Goal: Navigation & Orientation: Find specific page/section

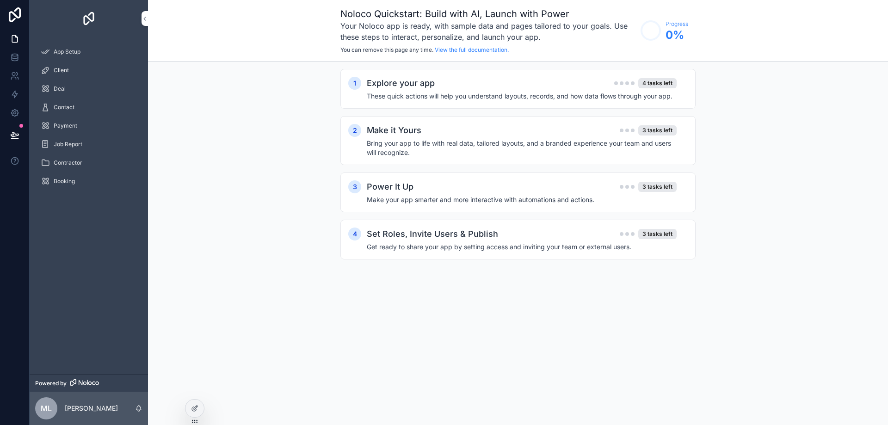
click at [90, 58] on div "App Setup" at bounding box center [89, 51] width 96 height 15
click at [72, 70] on div "Client" at bounding box center [89, 70] width 96 height 15
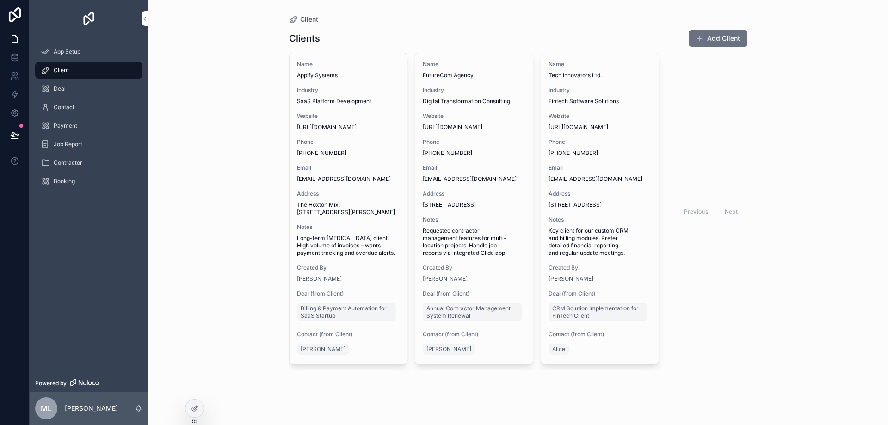
click at [80, 117] on div "Payment" at bounding box center [89, 126] width 118 height 19
click at [72, 122] on div "Payment" at bounding box center [89, 125] width 96 height 15
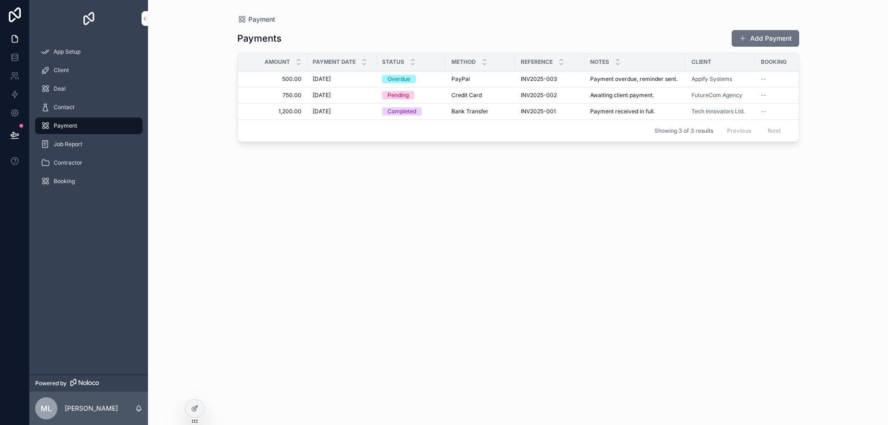
click at [393, 80] on div "Overdue" at bounding box center [399, 79] width 23 height 8
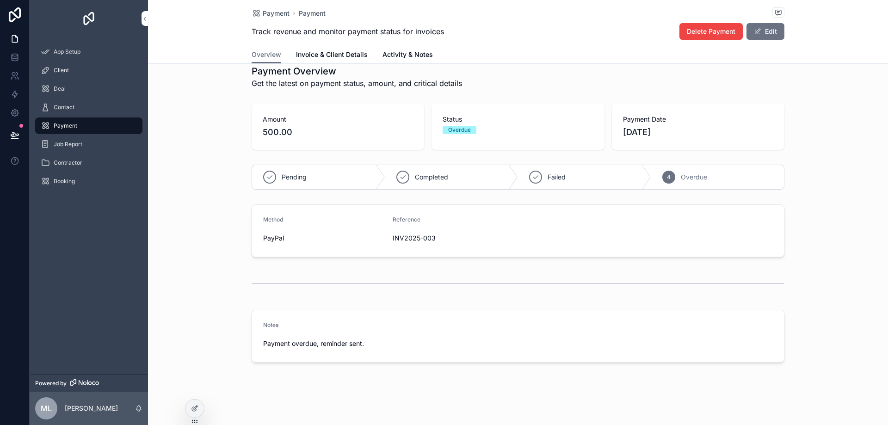
scroll to position [14, 0]
click at [283, 242] on div "PayPal" at bounding box center [324, 237] width 122 height 15
click at [281, 236] on span "PayPal" at bounding box center [324, 237] width 122 height 9
click at [763, 29] on button "Edit" at bounding box center [766, 31] width 38 height 17
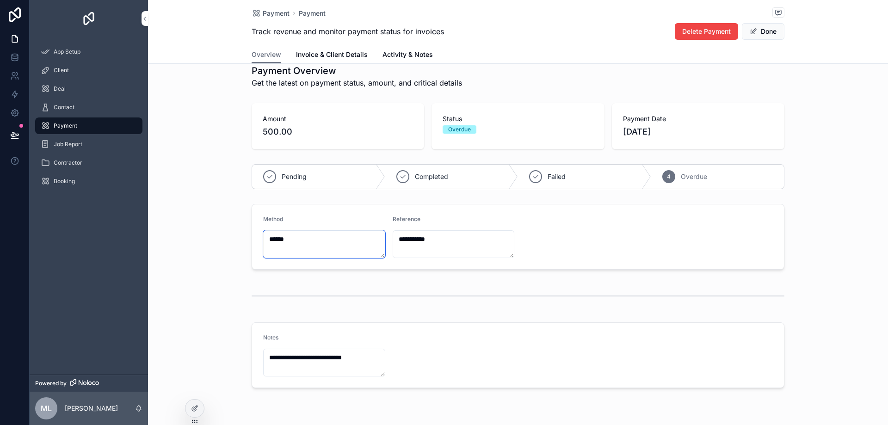
click at [291, 246] on textarea "******" at bounding box center [324, 244] width 122 height 28
click at [823, 221] on div "**********" at bounding box center [518, 236] width 740 height 73
click at [751, 29] on span "scrollable content" at bounding box center [753, 31] width 7 height 7
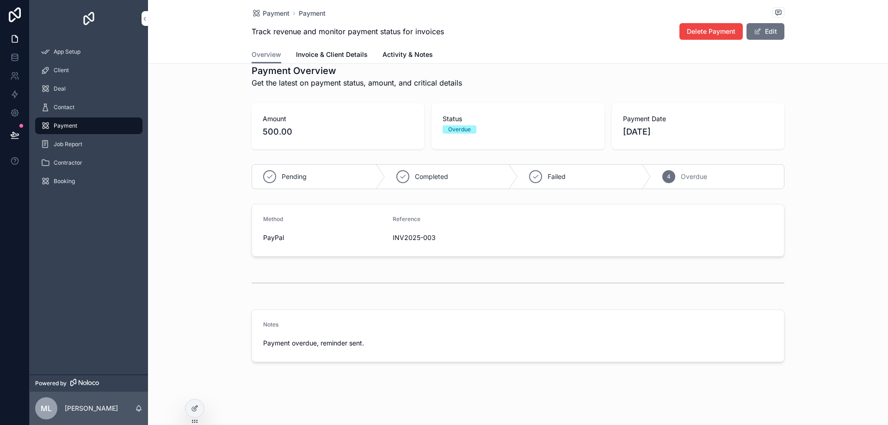
click at [67, 150] on div "Job Report" at bounding box center [89, 144] width 96 height 15
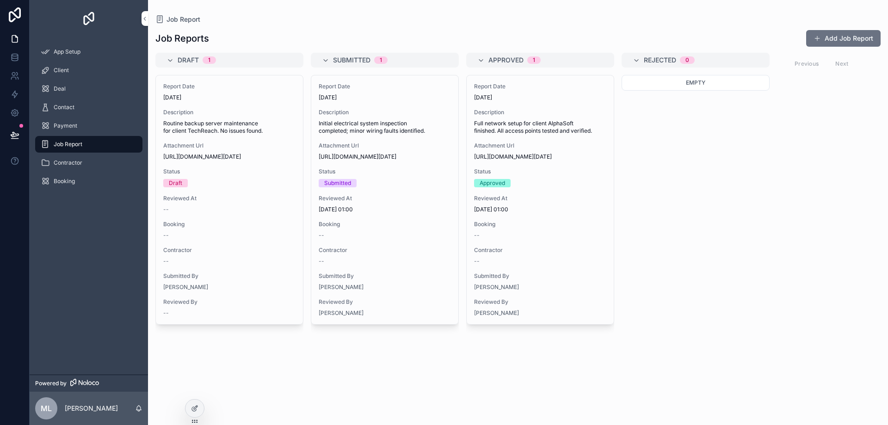
click at [235, 150] on div "Attachment Url [URL][DOMAIN_NAME][DATE]" at bounding box center [229, 151] width 132 height 19
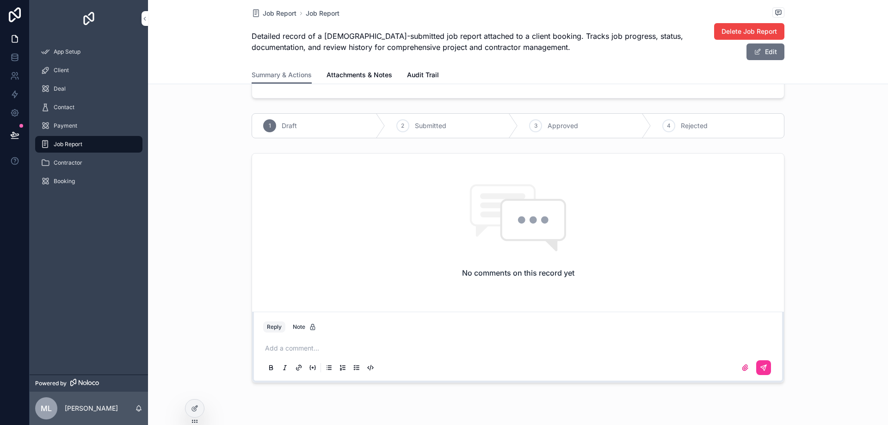
scroll to position [336, 0]
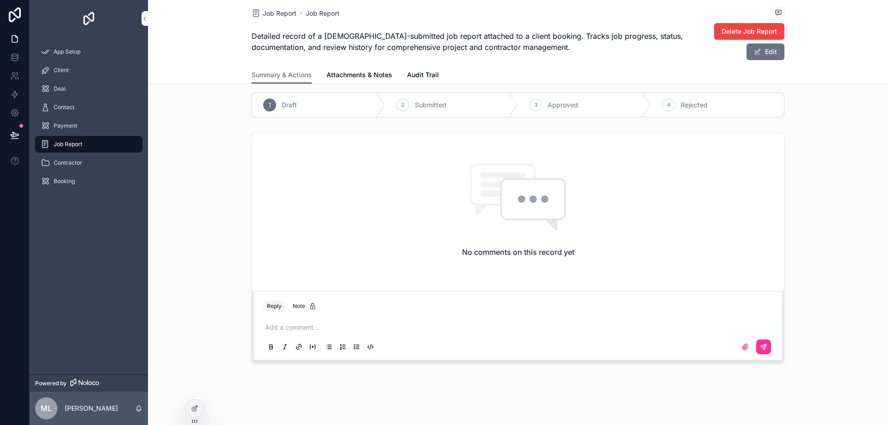
click at [96, 159] on div "Contractor" at bounding box center [89, 162] width 96 height 15
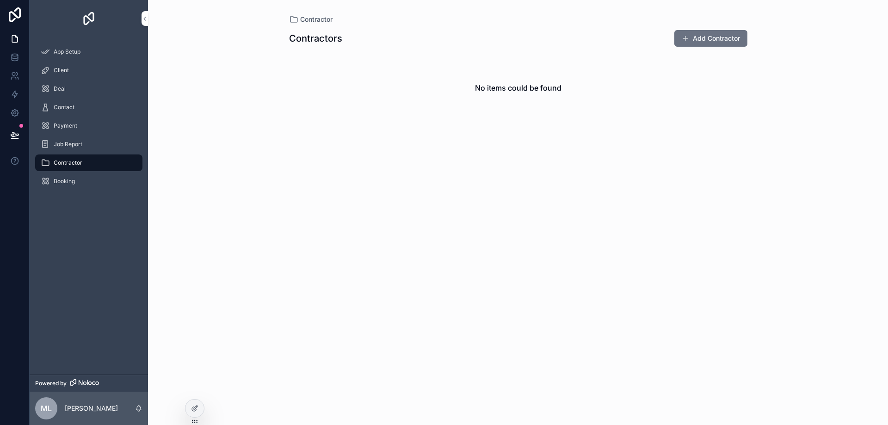
click at [81, 177] on div "Booking" at bounding box center [89, 181] width 96 height 15
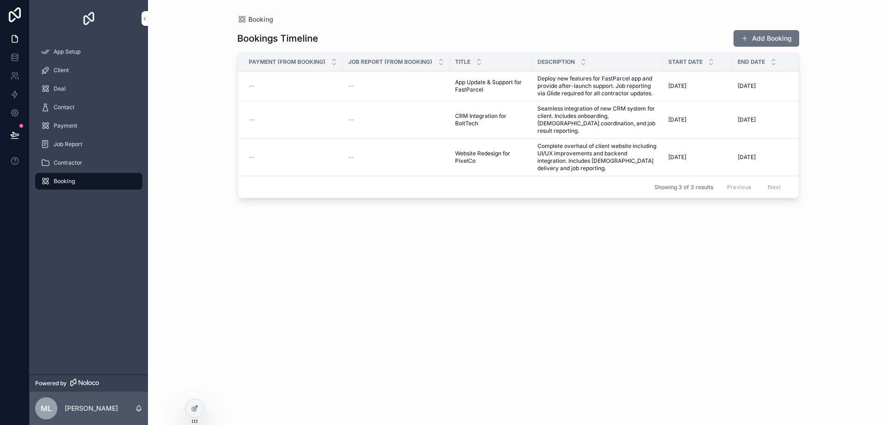
drag, startPoint x: 323, startPoint y: 189, endPoint x: 431, endPoint y: 181, distance: 108.0
click at [431, 181] on div "Showing 3 of 3 results Previous Next" at bounding box center [518, 187] width 561 height 22
click at [17, 49] on link at bounding box center [14, 57] width 29 height 19
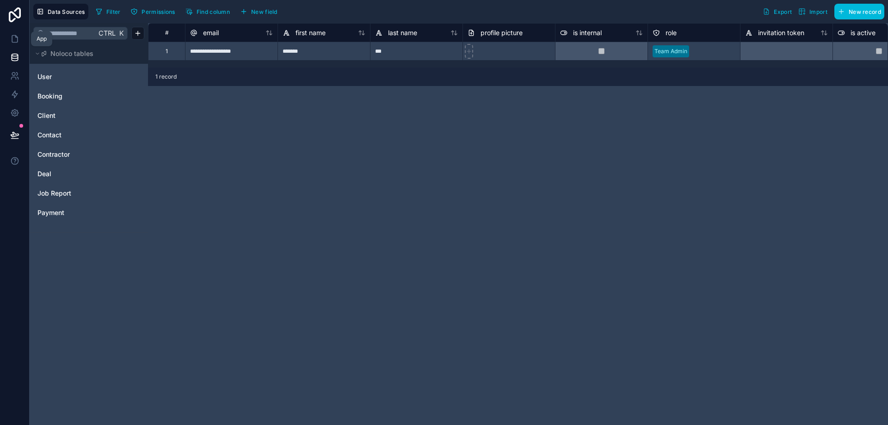
click at [22, 46] on link at bounding box center [14, 39] width 29 height 19
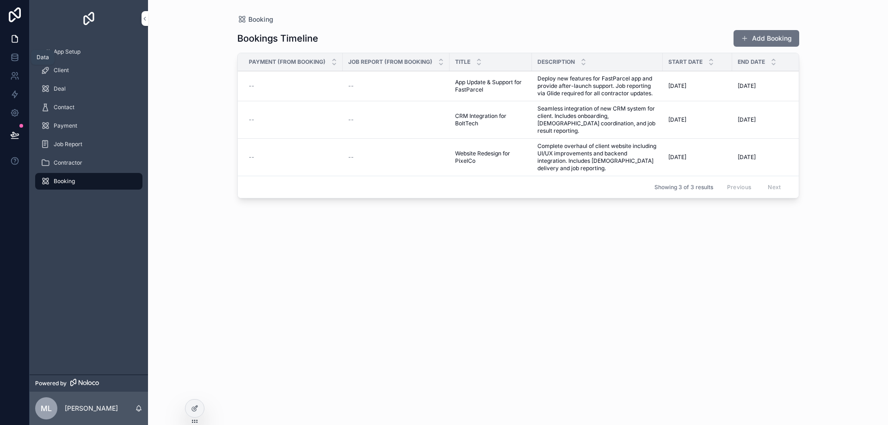
click at [24, 58] on link at bounding box center [14, 57] width 29 height 19
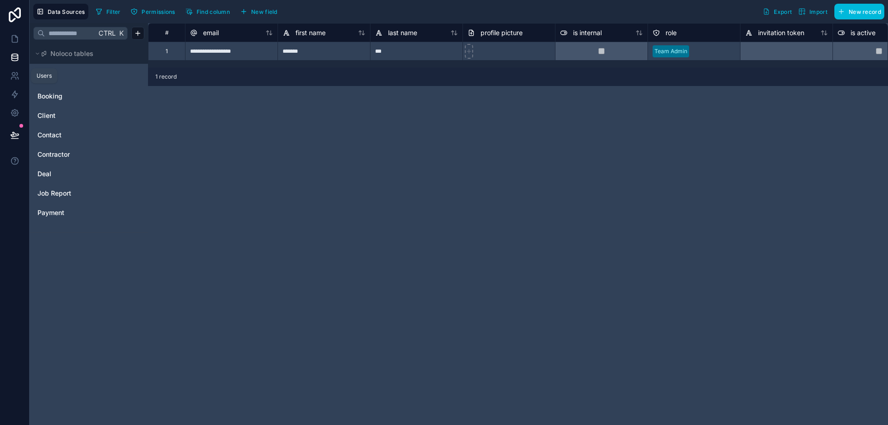
click at [23, 78] on link at bounding box center [14, 76] width 29 height 19
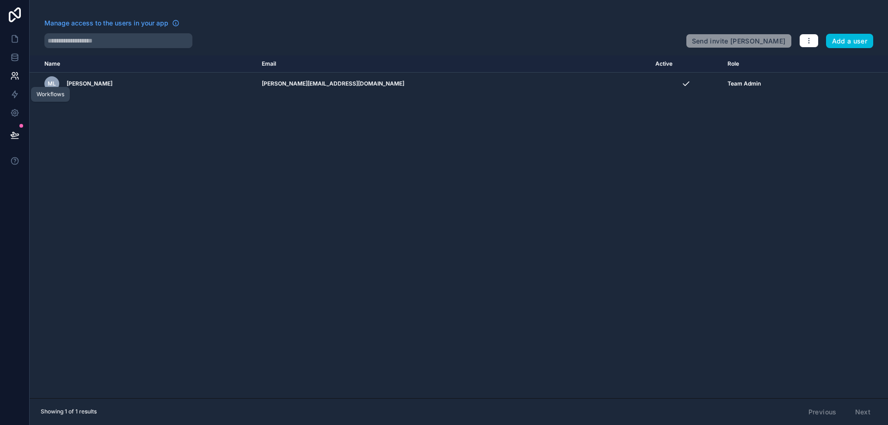
click at [15, 99] on link at bounding box center [14, 94] width 29 height 19
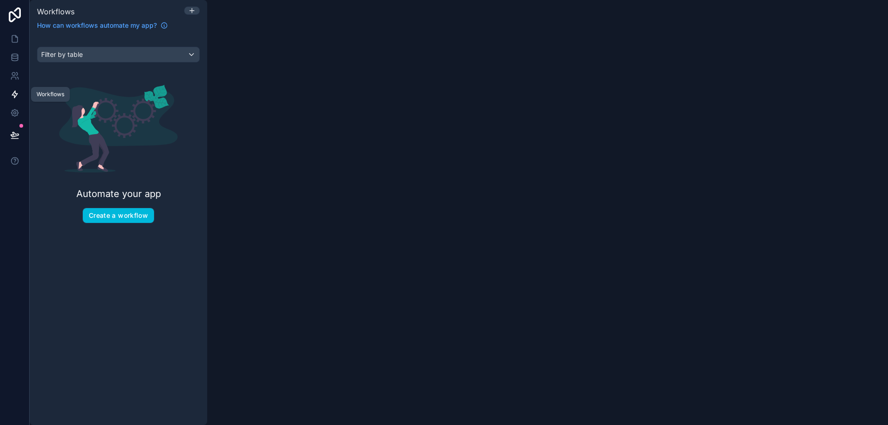
click at [15, 111] on icon at bounding box center [14, 112] width 9 height 9
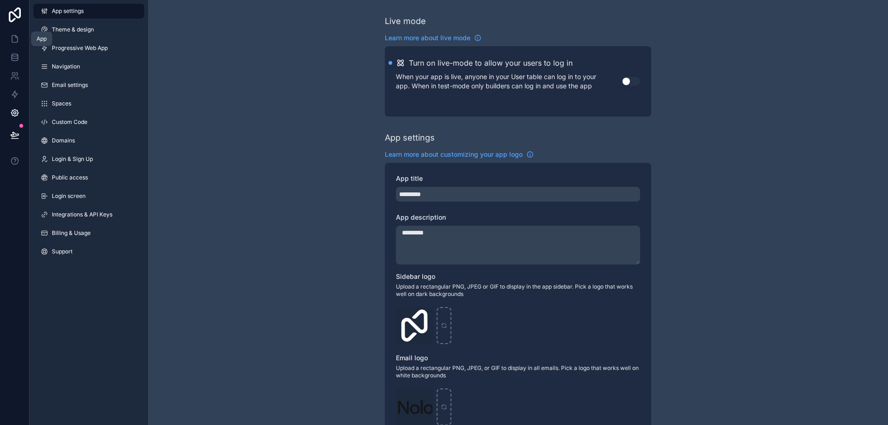
click at [12, 32] on link at bounding box center [14, 39] width 29 height 19
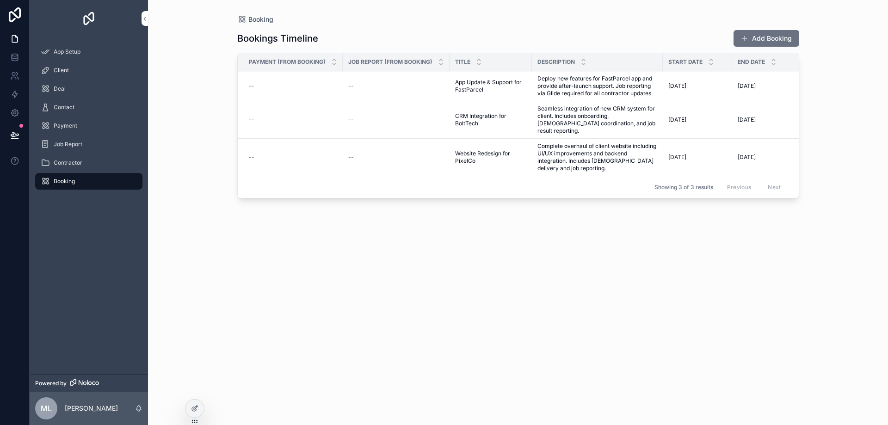
click at [16, 8] on icon at bounding box center [15, 14] width 19 height 15
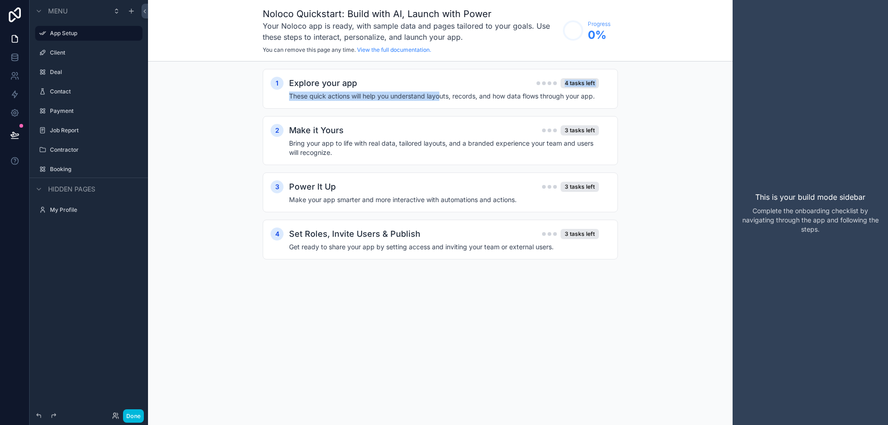
click at [441, 90] on div "Explore your app 4 tasks left These quick actions will help you understand layo…" at bounding box center [449, 89] width 321 height 24
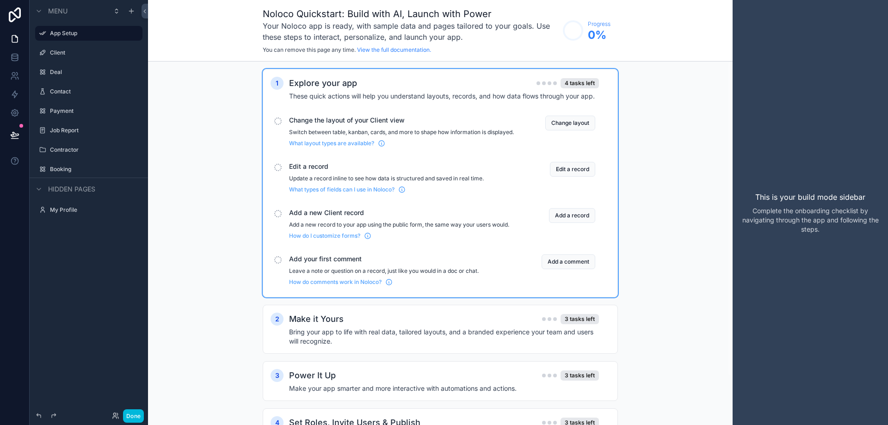
click at [683, 124] on div "1 Explore your app 4 tasks left These quick actions will help you understand la…" at bounding box center [440, 268] width 585 height 413
